Goal: Task Accomplishment & Management: Manage account settings

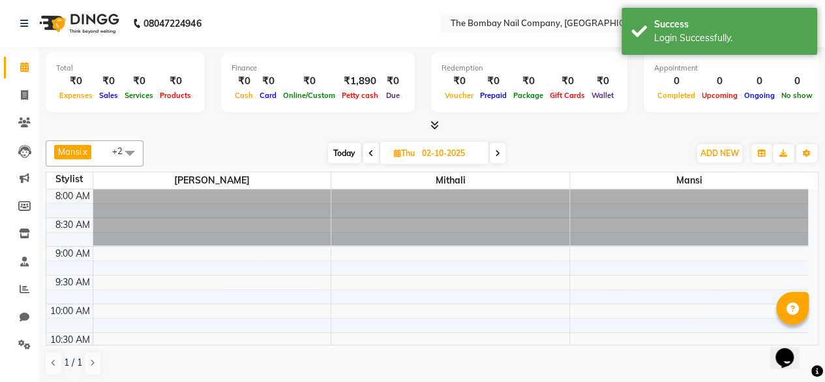
click at [654, 116] on div "Total ₹0 Expenses ₹0 Sales ₹0 Services ₹0 Products Finance ₹0 Cash ₹0 Card ₹0 O…" at bounding box center [432, 84] width 773 height 64
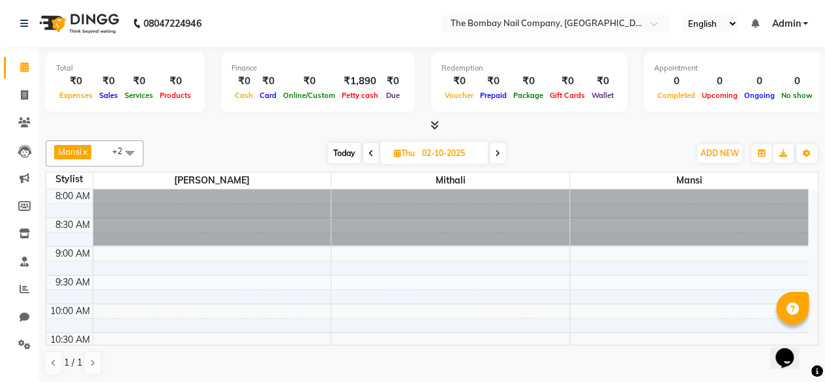
click at [783, 25] on span "Admin" at bounding box center [786, 24] width 29 height 14
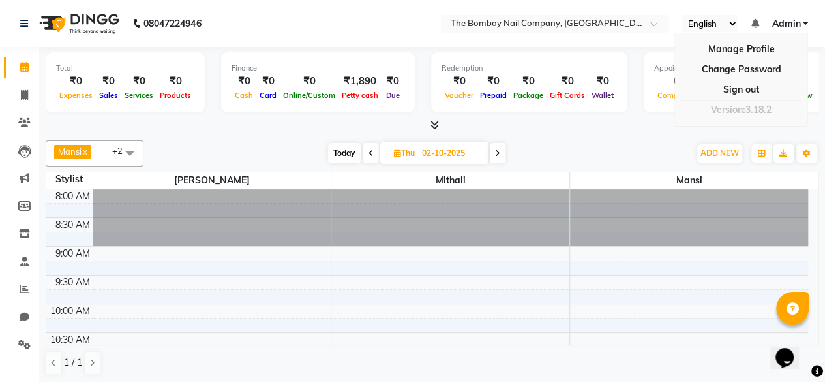
click at [659, 144] on div "Today Thu 02-10-2025" at bounding box center [416, 154] width 533 height 20
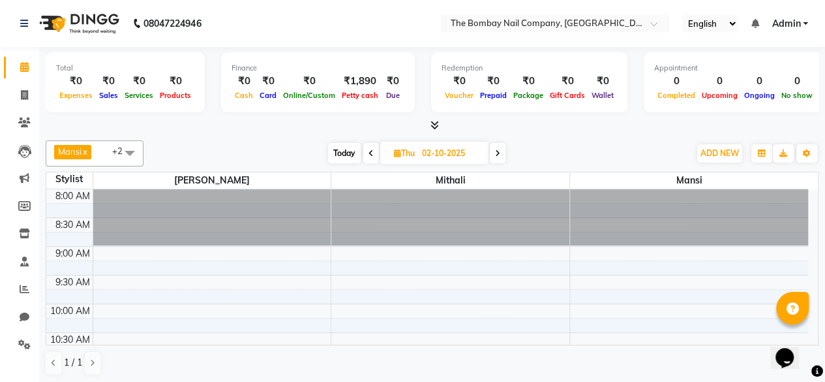
click at [745, 136] on div "[PERSON_NAME] x Mithali x [PERSON_NAME] x +2 Select All [PERSON_NAME] Mithali […" at bounding box center [432, 257] width 773 height 245
click at [25, 266] on icon at bounding box center [24, 261] width 8 height 10
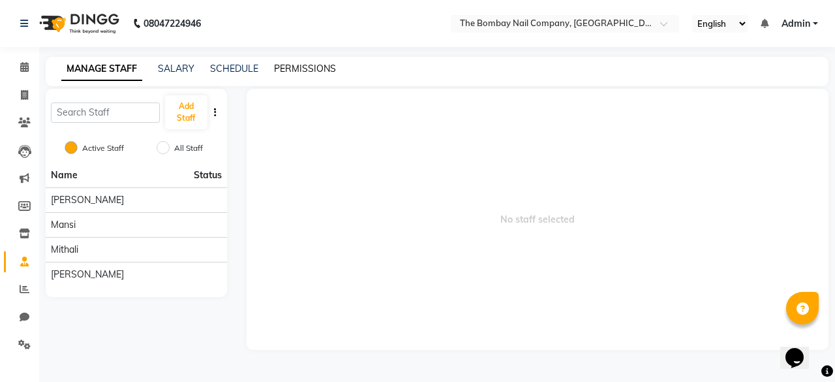
drag, startPoint x: 308, startPoint y: 57, endPoint x: 307, endPoint y: 69, distance: 11.1
click at [307, 69] on div "MANAGE STAFF SALARY SCHEDULE PERMISSIONS" at bounding box center [437, 71] width 783 height 29
click at [307, 69] on link "PERMISSIONS" at bounding box center [305, 69] width 62 height 12
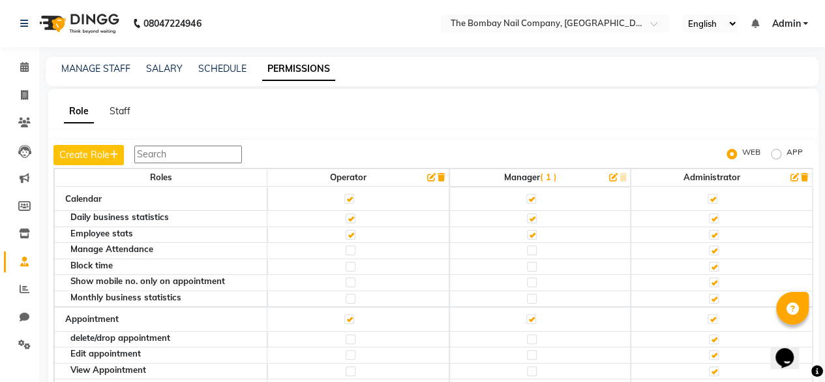
click at [529, 248] on label at bounding box center [532, 250] width 10 height 10
click at [529, 248] on input "checkbox" at bounding box center [531, 250] width 8 height 8
checkbox input "true"
click at [787, 152] on label "APP" at bounding box center [795, 154] width 16 height 16
click at [778, 152] on input "APP" at bounding box center [778, 153] width 9 height 9
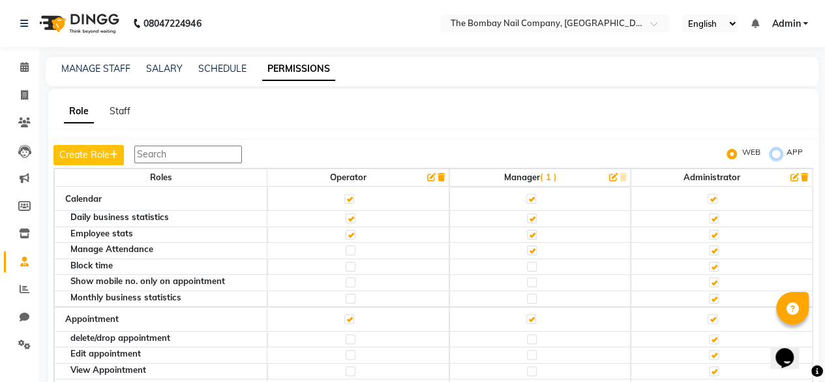
radio input "true"
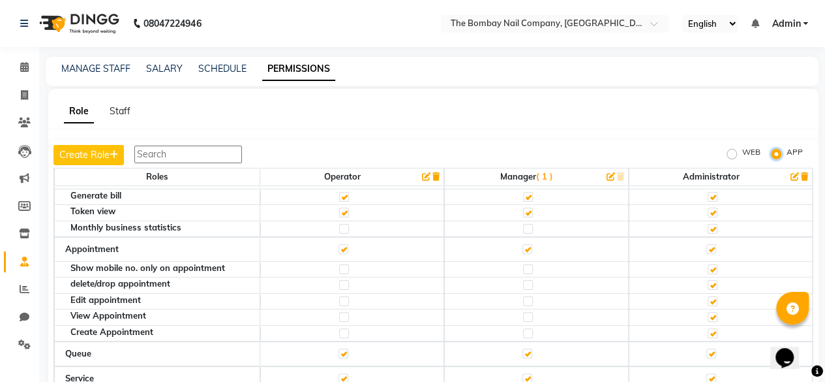
scroll to position [84, 0]
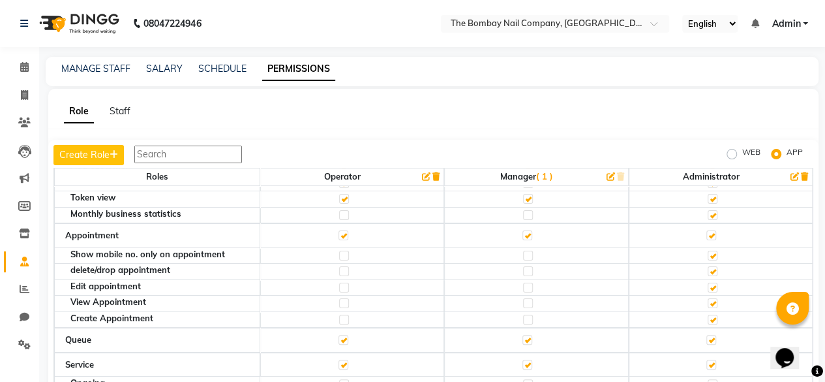
click at [743, 154] on label "WEB" at bounding box center [752, 154] width 18 height 16
click at [732, 154] on input "WEB" at bounding box center [734, 153] width 9 height 9
radio input "true"
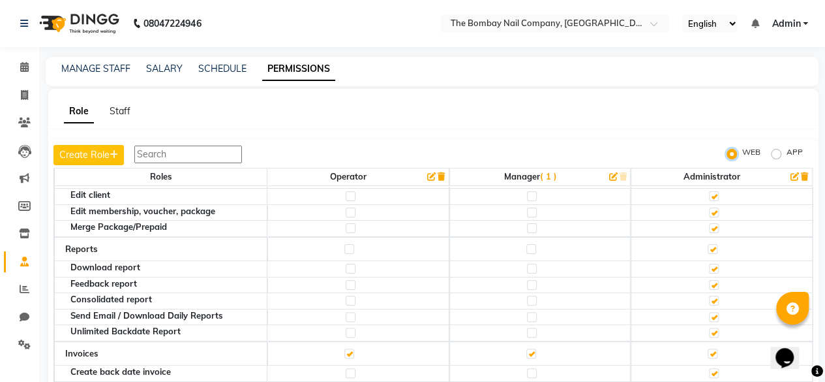
scroll to position [264, 0]
click at [73, 28] on img at bounding box center [77, 23] width 89 height 37
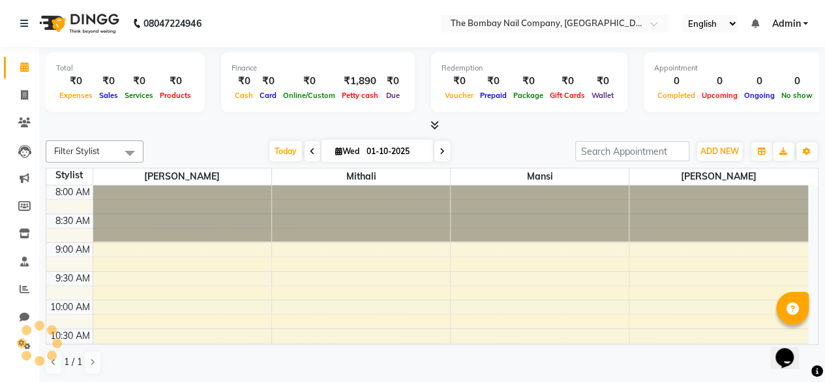
click at [77, 22] on img at bounding box center [77, 23] width 89 height 37
